Goal: Information Seeking & Learning: Check status

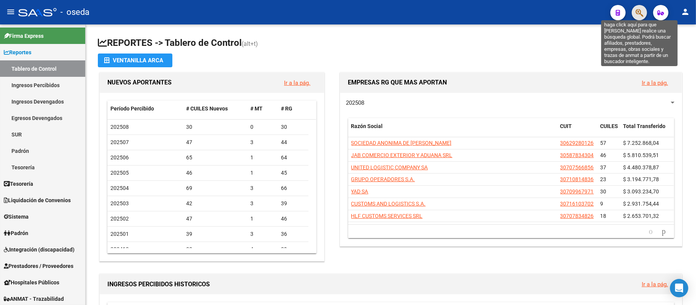
click at [638, 13] on icon "button" at bounding box center [640, 12] width 8 height 9
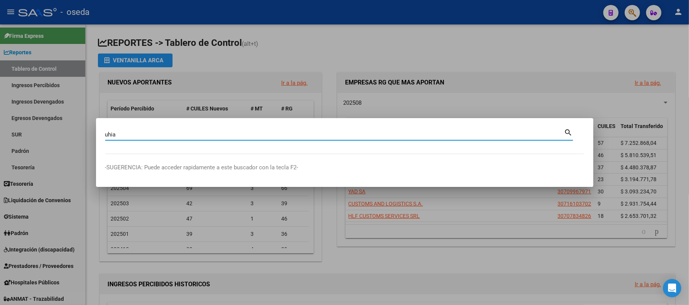
type input "uhia"
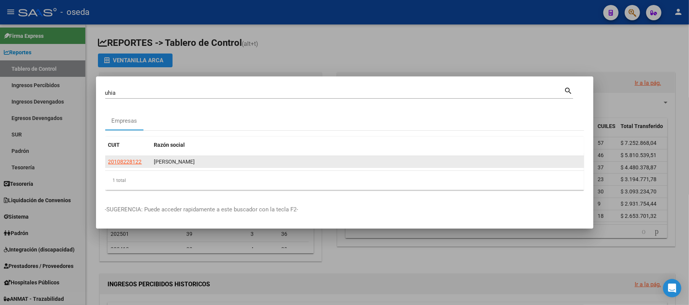
click at [114, 156] on datatable-body-cell "20108228122" at bounding box center [128, 162] width 46 height 12
click at [117, 164] on span "20108228122" at bounding box center [125, 162] width 34 height 6
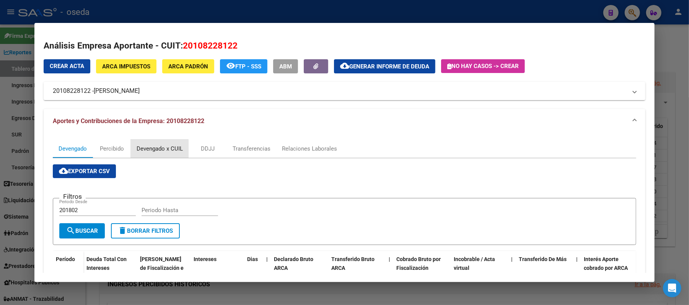
click at [150, 149] on div "Devengado x CUIL" at bounding box center [160, 149] width 46 height 8
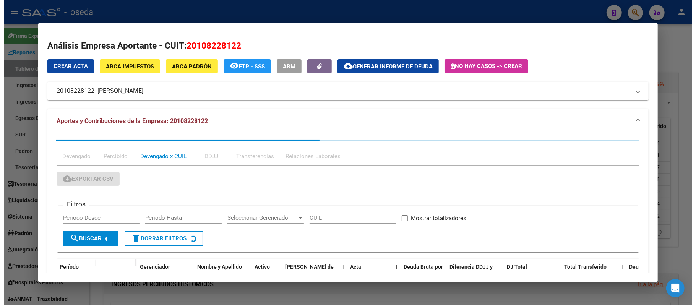
scroll to position [102, 0]
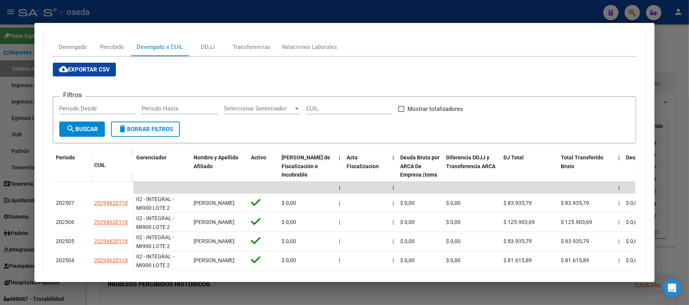
click at [11, 101] on div at bounding box center [344, 152] width 689 height 305
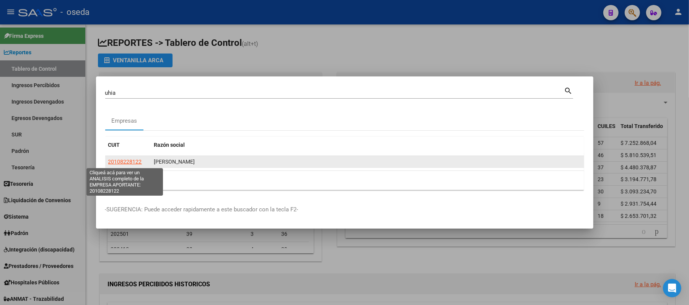
click at [125, 162] on span "20108228122" at bounding box center [125, 162] width 34 height 6
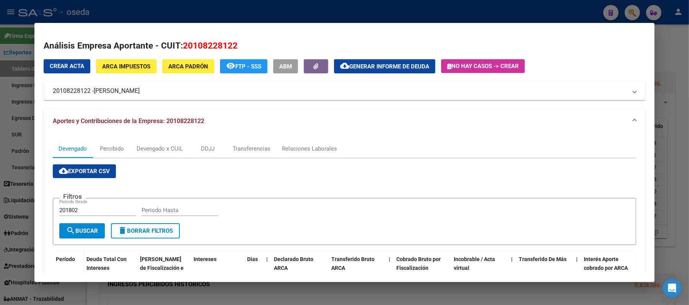
click at [0, 156] on div at bounding box center [344, 152] width 689 height 305
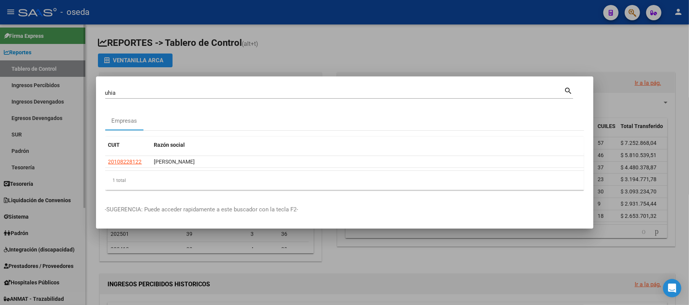
drag, startPoint x: 28, startPoint y: 144, endPoint x: 42, endPoint y: 86, distance: 59.6
click at [31, 142] on div at bounding box center [344, 152] width 689 height 305
